Goal: Information Seeking & Learning: Learn about a topic

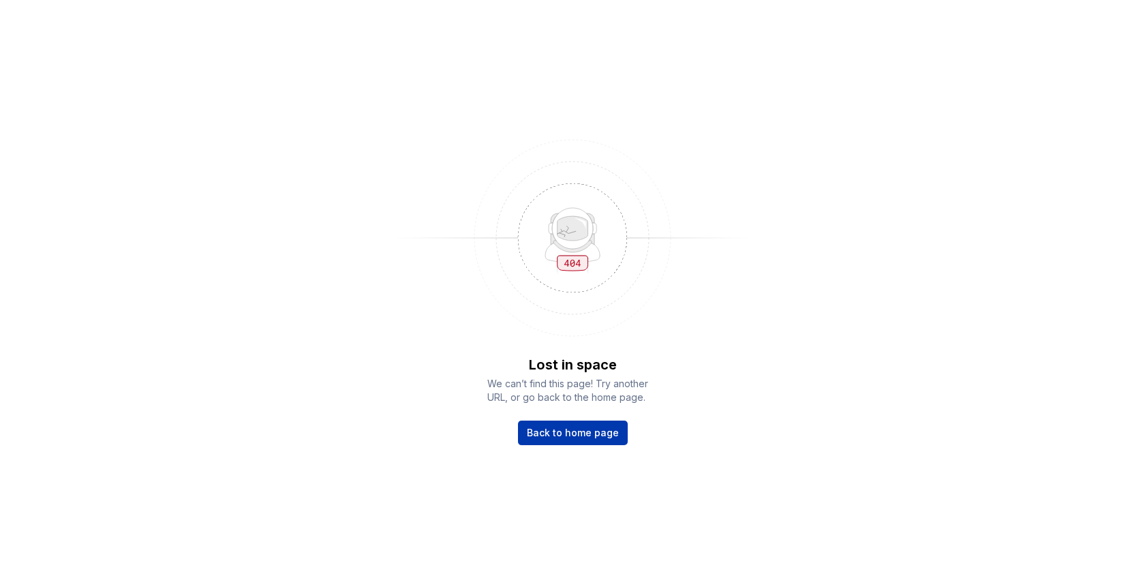
click at [583, 436] on span "Back to home page" at bounding box center [573, 433] width 92 height 14
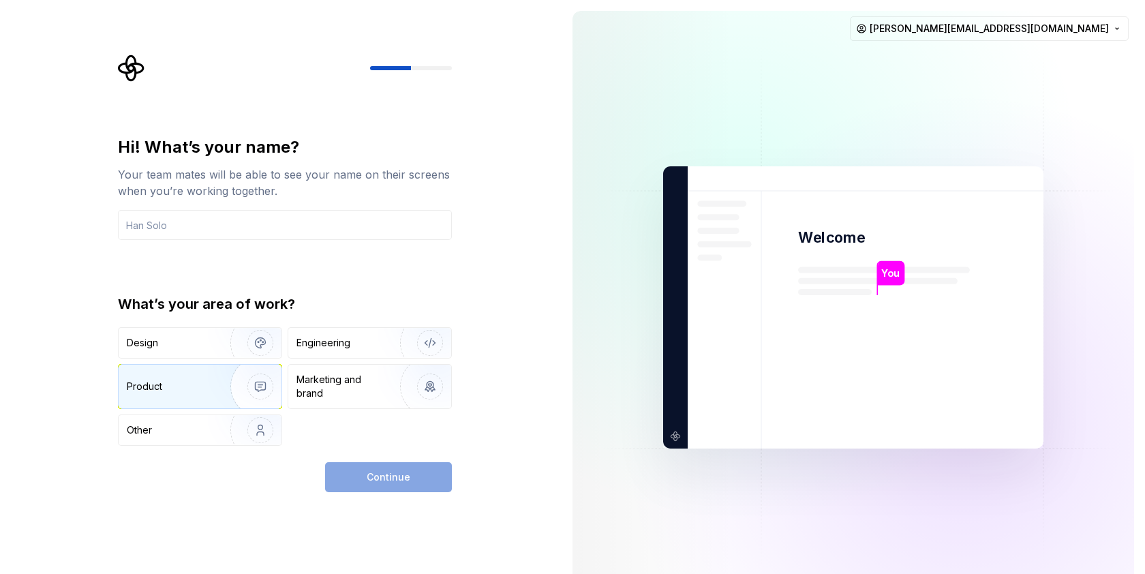
click at [228, 380] on img "button" at bounding box center [251, 386] width 87 height 91
click at [448, 487] on div "Continue" at bounding box center [388, 477] width 127 height 30
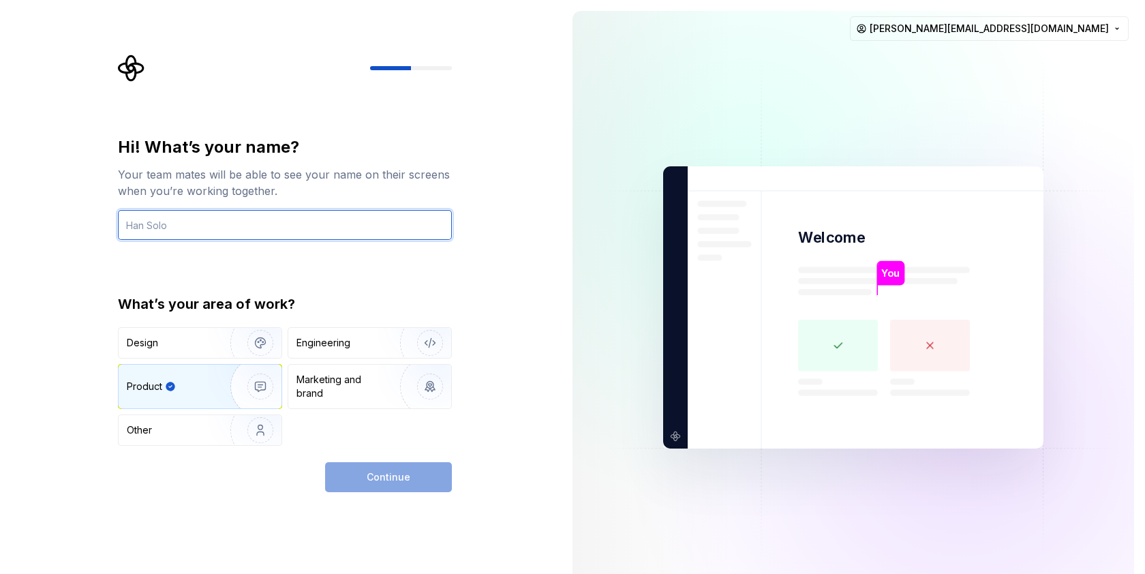
click at [290, 234] on input "text" at bounding box center [285, 225] width 334 height 30
type input "Рфттф"
type input "П"
type input "Р"
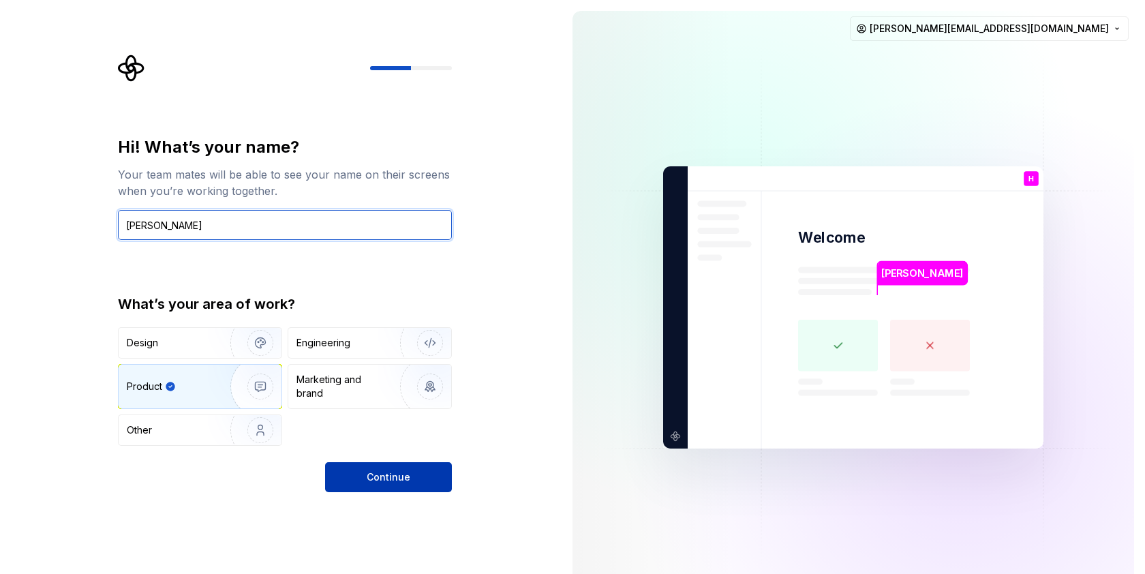
type input "Hanna Khamuliak"
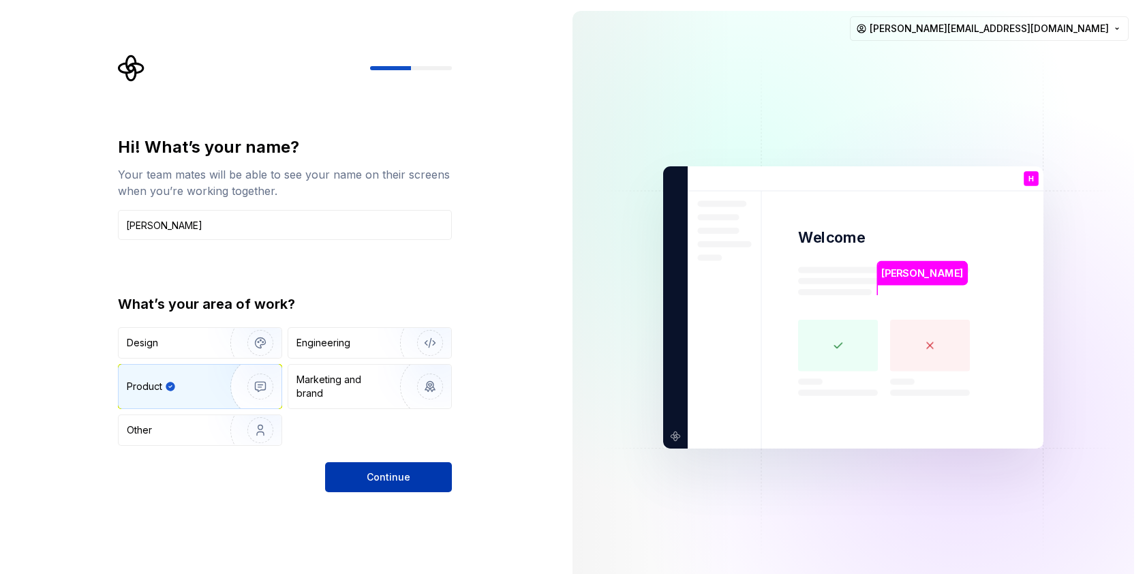
click at [397, 473] on span "Continue" at bounding box center [389, 477] width 44 height 14
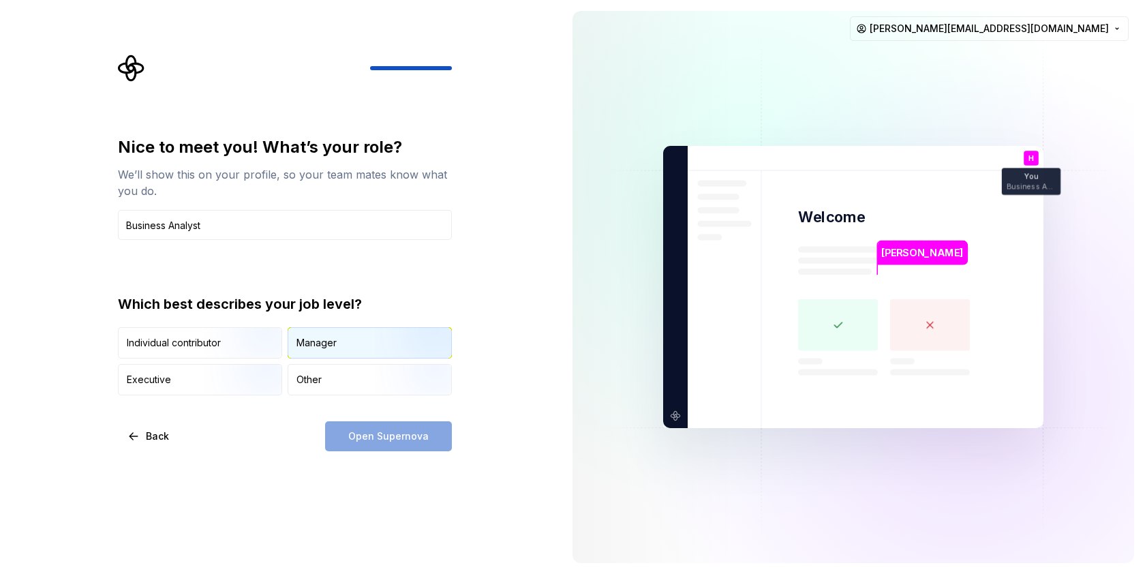
type input "Business Analyst"
click at [388, 345] on img "button" at bounding box center [418, 359] width 87 height 91
click at [412, 427] on button "Open Supernova" at bounding box center [388, 436] width 127 height 30
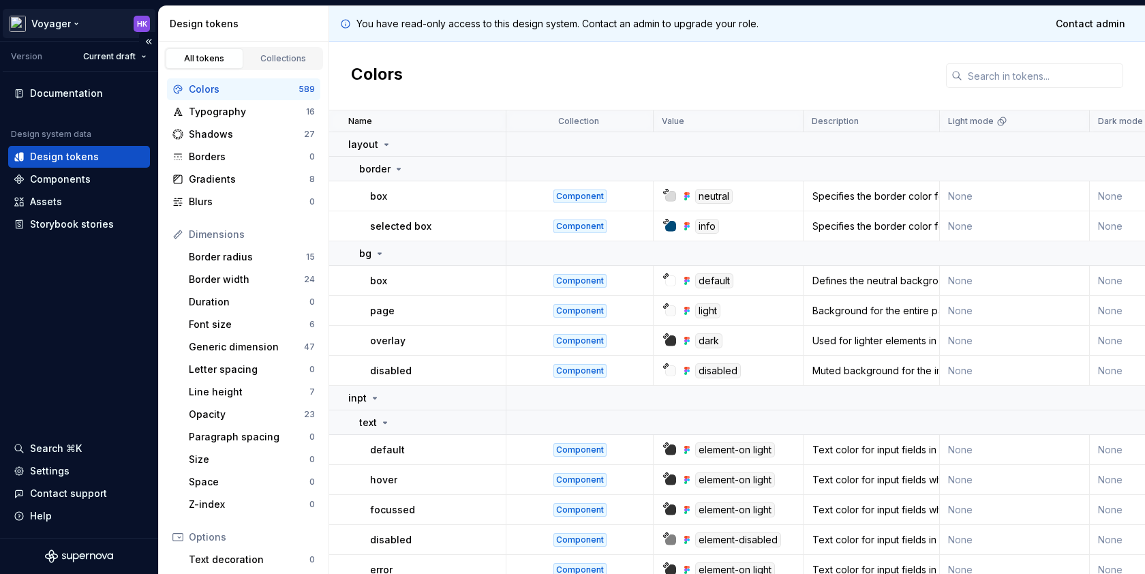
click at [63, 23] on html "Voyager HK Version Current draft Documentation Design system data Design tokens…" at bounding box center [572, 287] width 1145 height 574
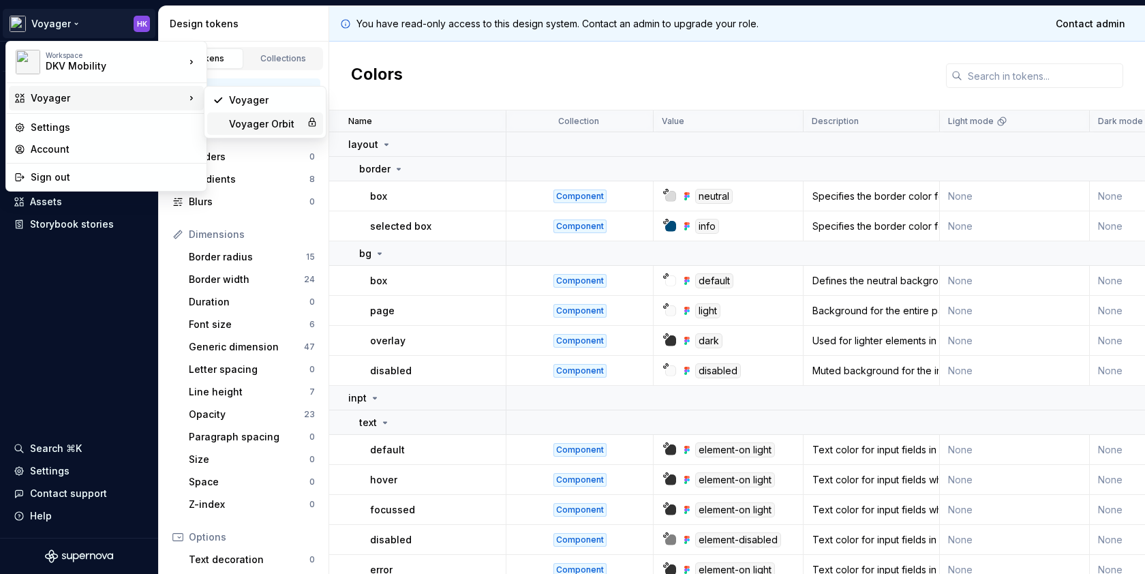
click at [267, 127] on div "Voyager Orbit" at bounding box center [265, 124] width 72 height 14
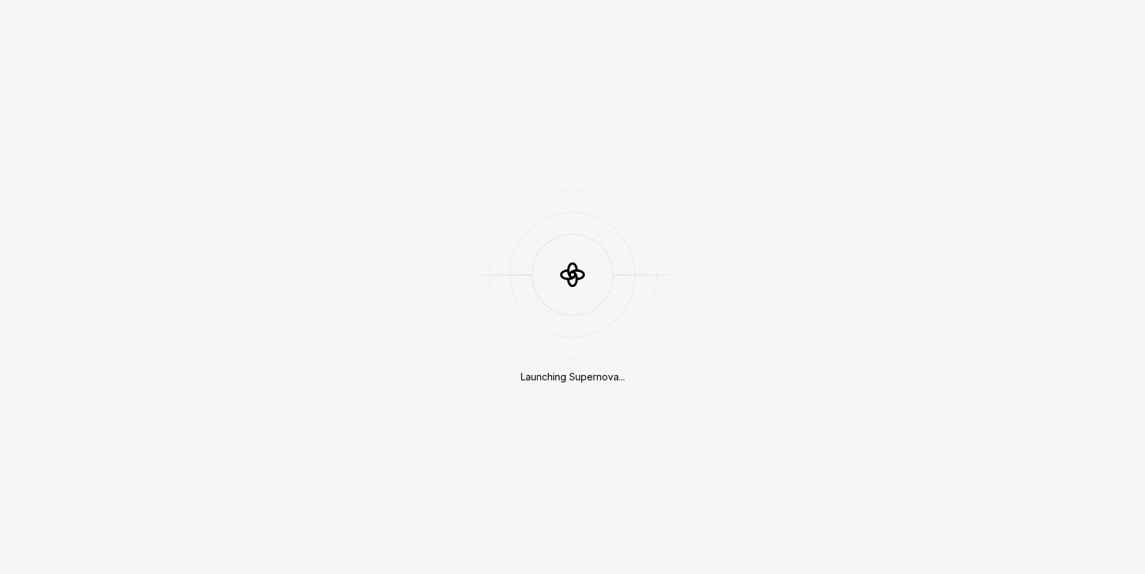
click at [57, 28] on div "Launching Supernova..." at bounding box center [572, 287] width 1145 height 574
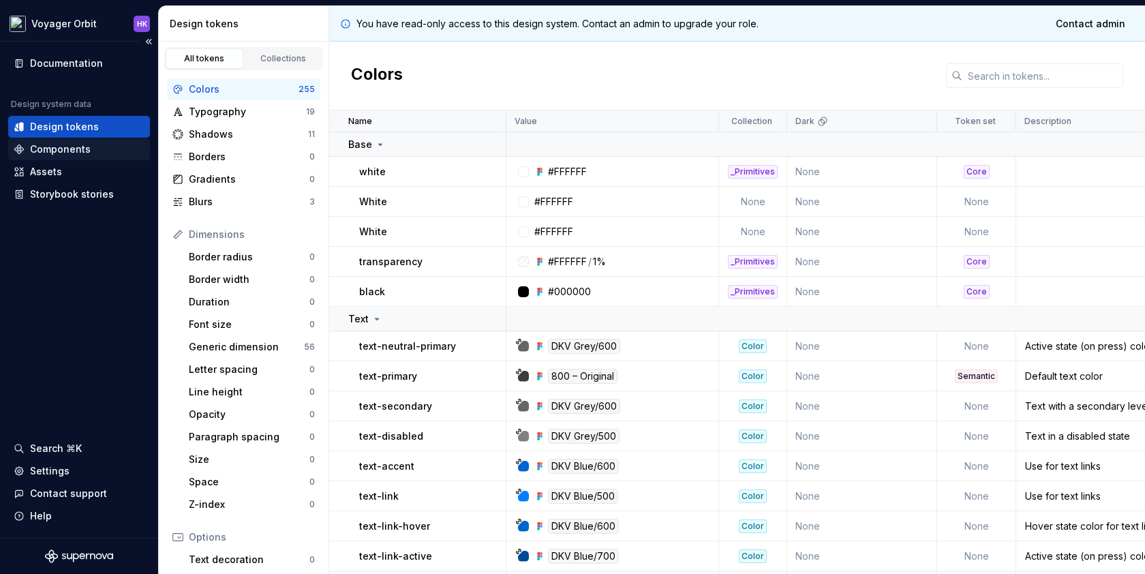
click at [54, 151] on div "Components" at bounding box center [60, 149] width 61 height 14
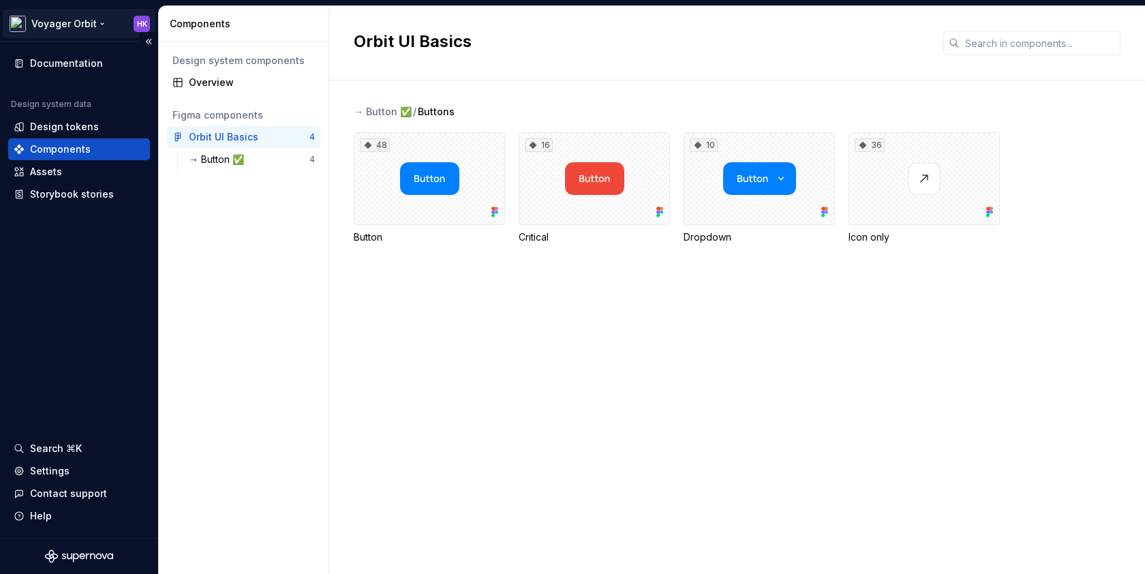
click at [76, 25] on html "Voyager Orbit HK Documentation Design system data Design tokens Components Asse…" at bounding box center [572, 287] width 1145 height 574
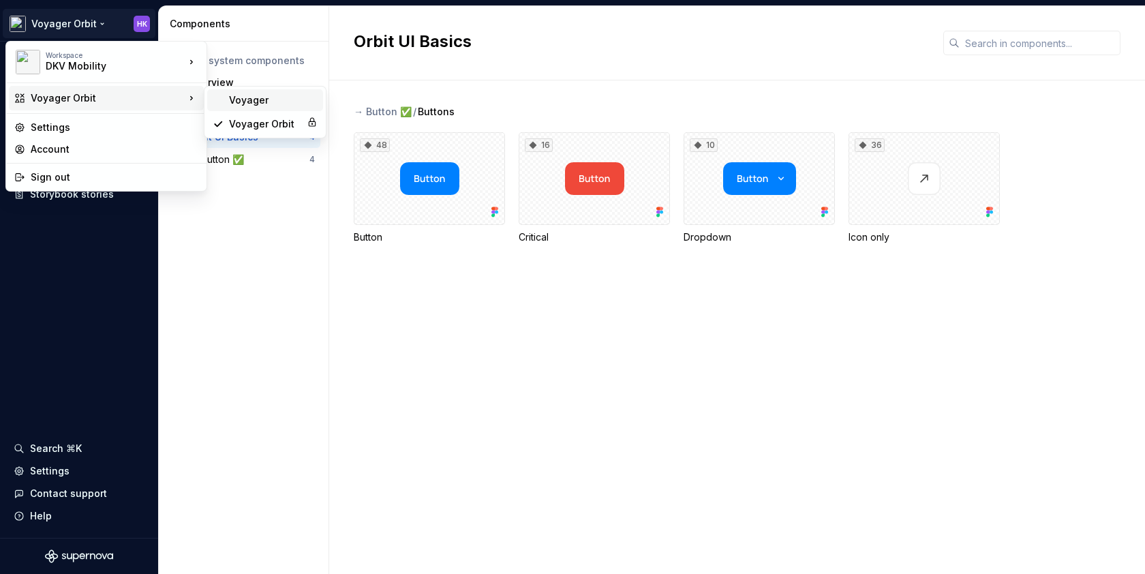
click at [229, 104] on div "Voyager" at bounding box center [273, 100] width 89 height 14
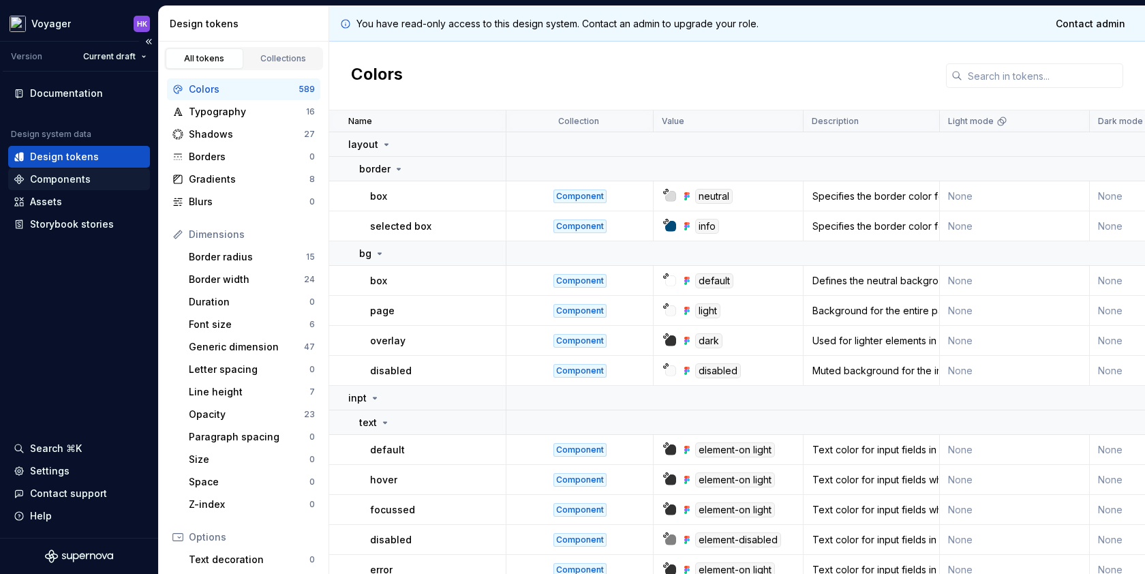
click at [79, 176] on div "Components" at bounding box center [60, 179] width 61 height 14
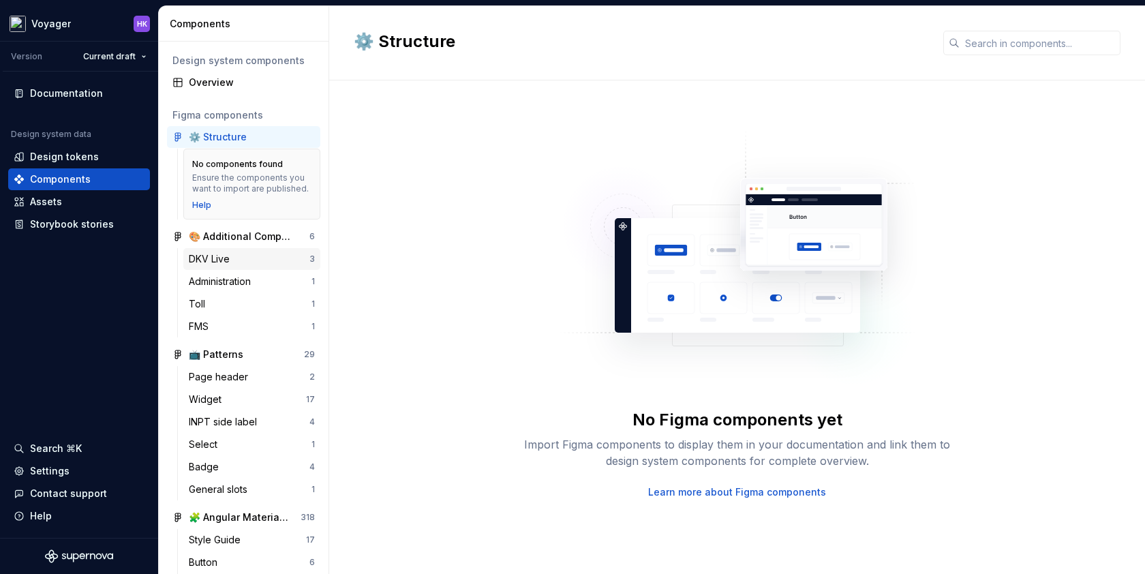
click at [247, 264] on div "DKV Live" at bounding box center [249, 259] width 121 height 14
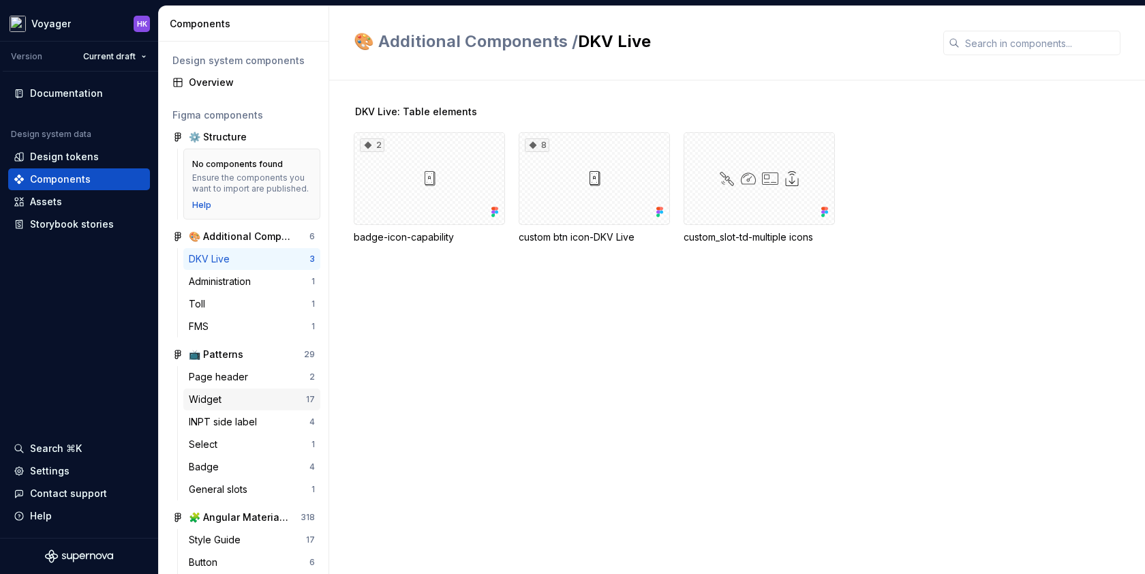
click at [275, 403] on div "Widget" at bounding box center [247, 399] width 117 height 14
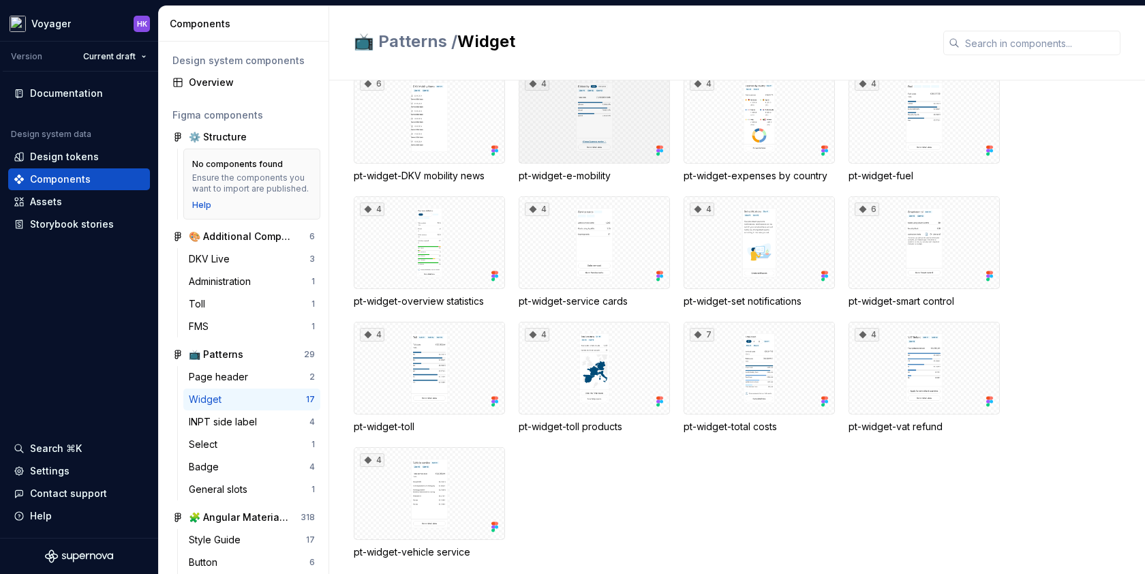
scroll to position [204, 0]
